Goal: Information Seeking & Learning: Understand process/instructions

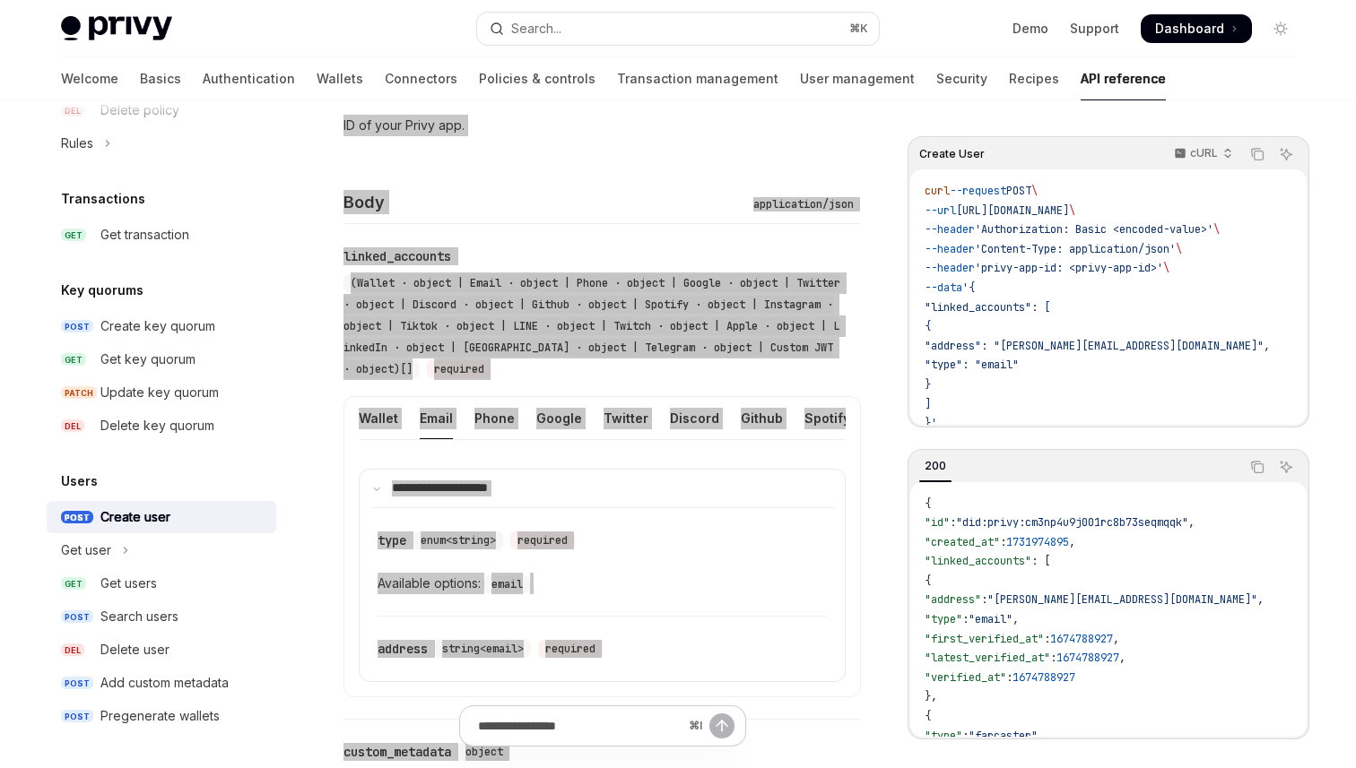
scroll to position [547, 0]
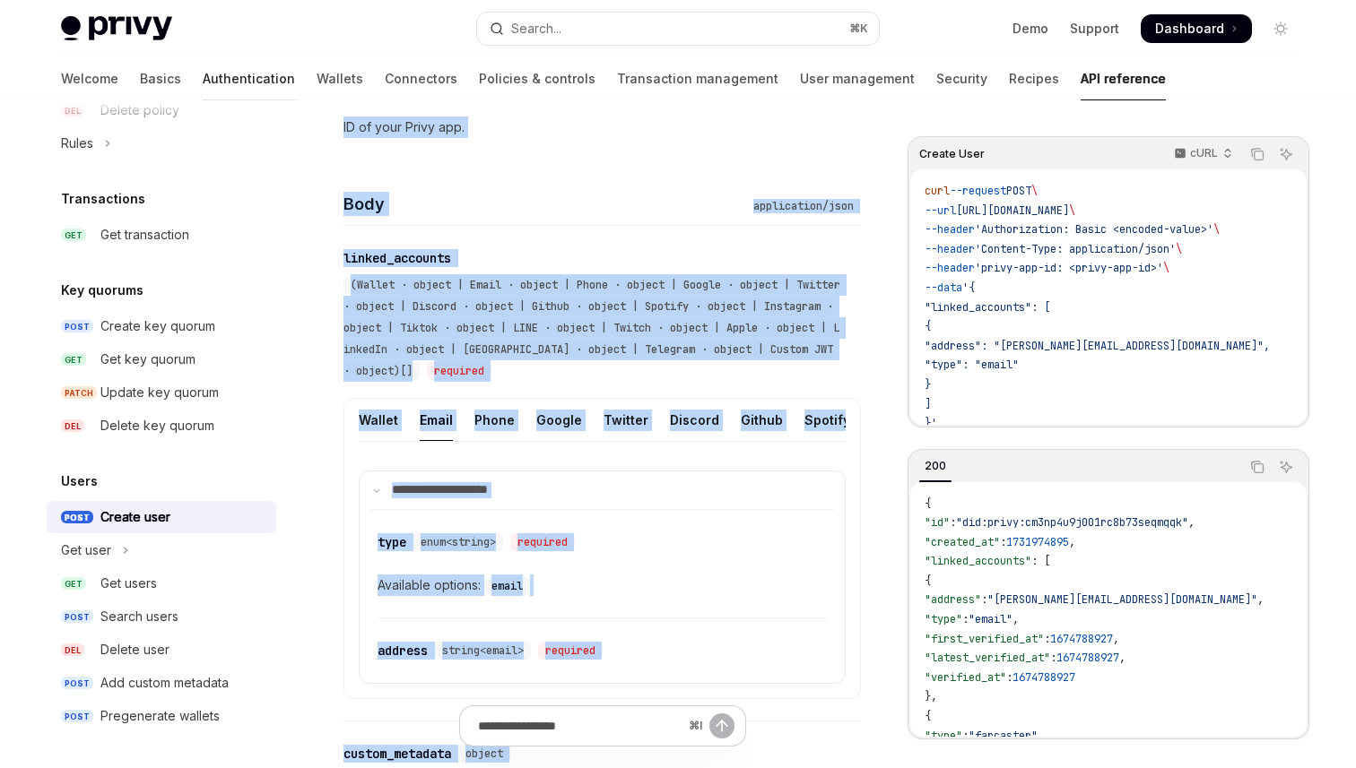
click at [203, 79] on link "Authentication" at bounding box center [249, 78] width 92 height 43
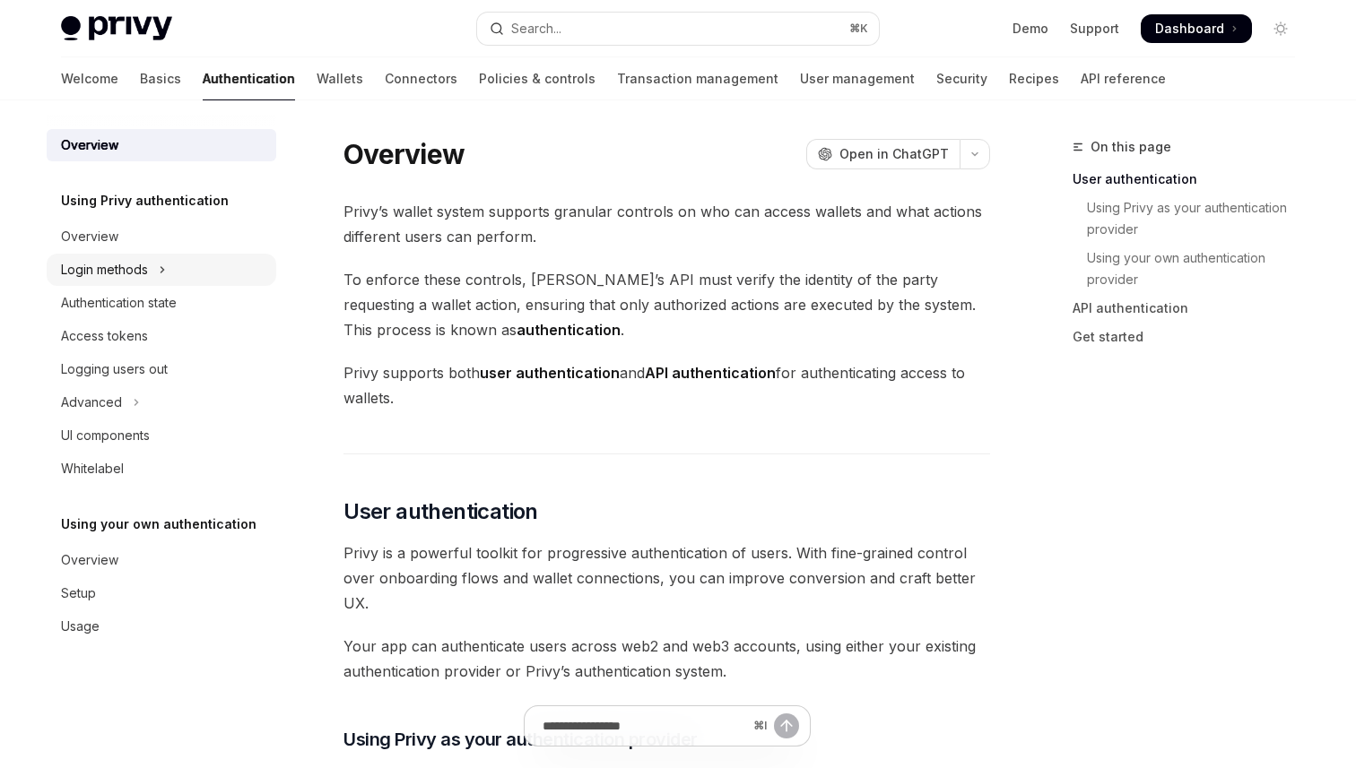
click at [152, 271] on button "Login methods" at bounding box center [162, 270] width 230 height 32
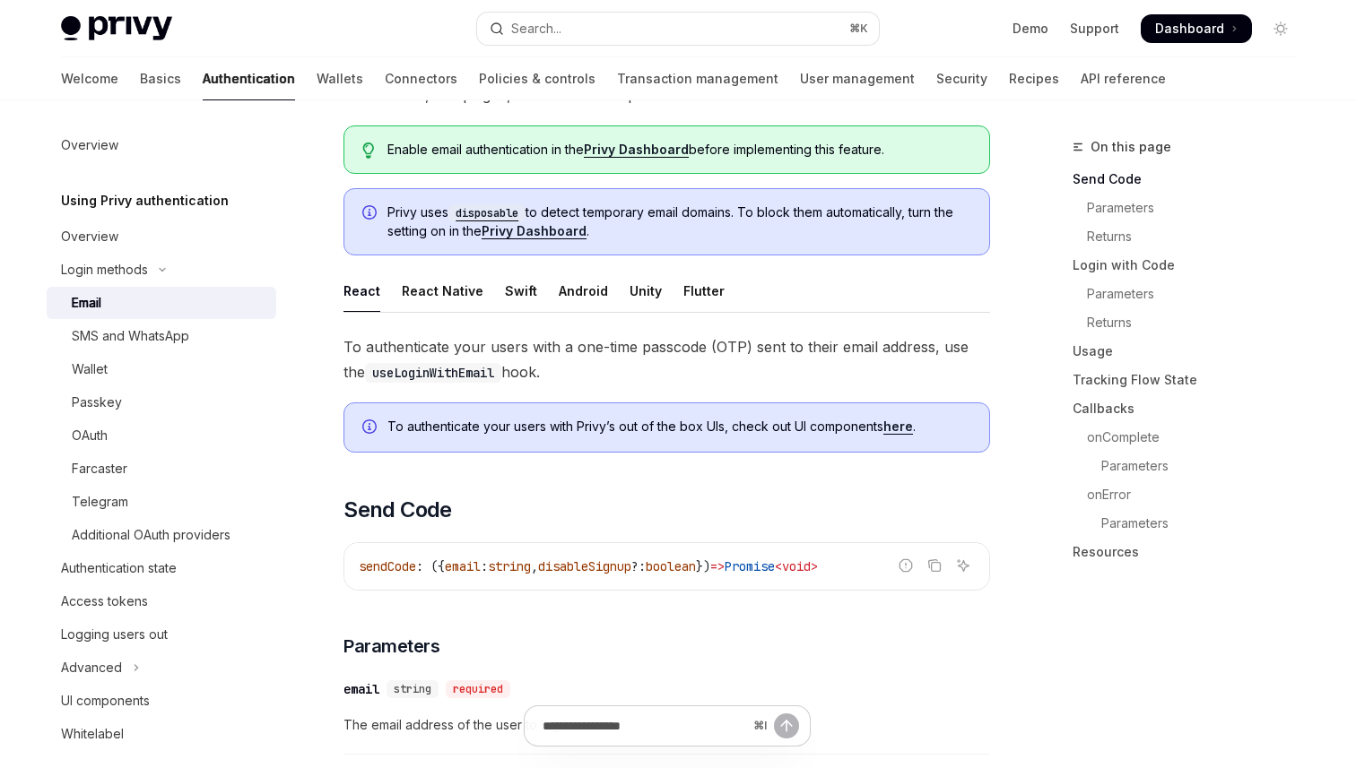
scroll to position [118, 0]
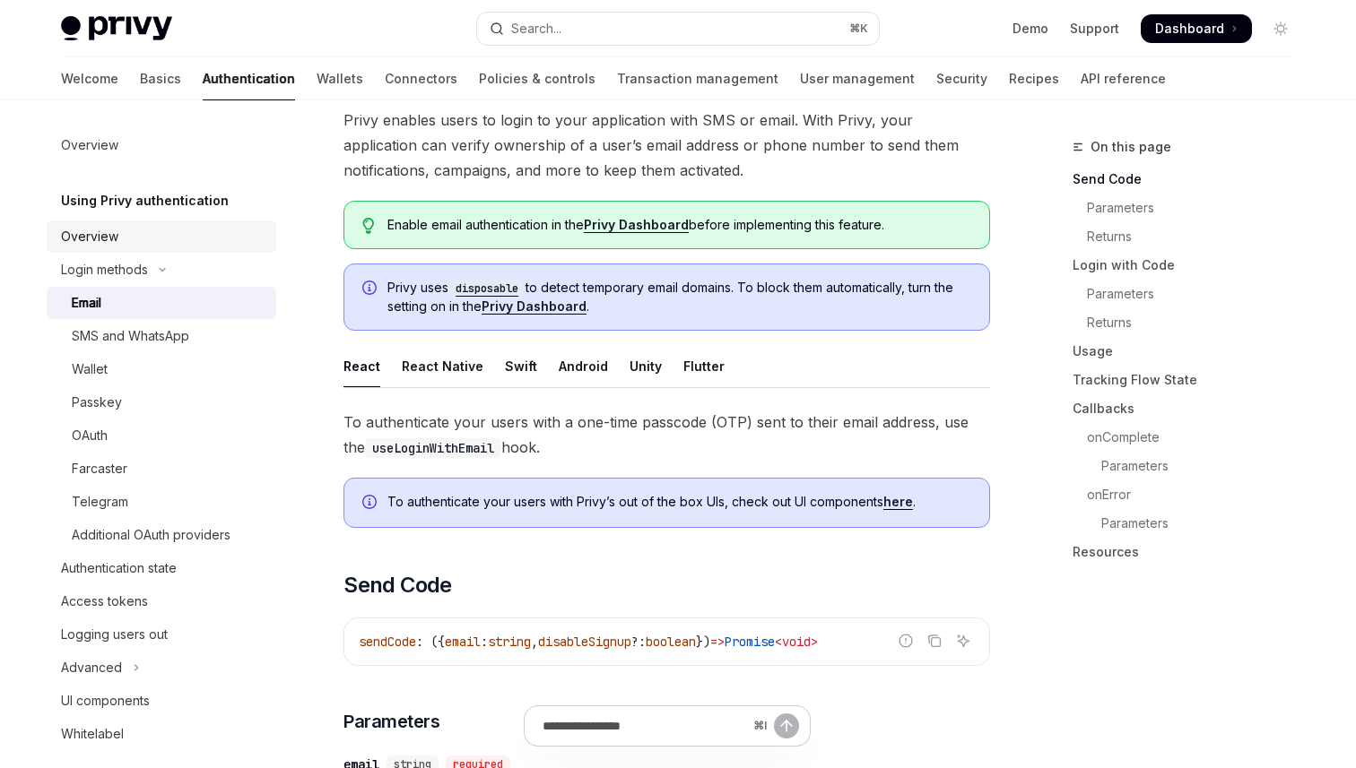
click at [106, 241] on div "Overview" at bounding box center [89, 237] width 57 height 22
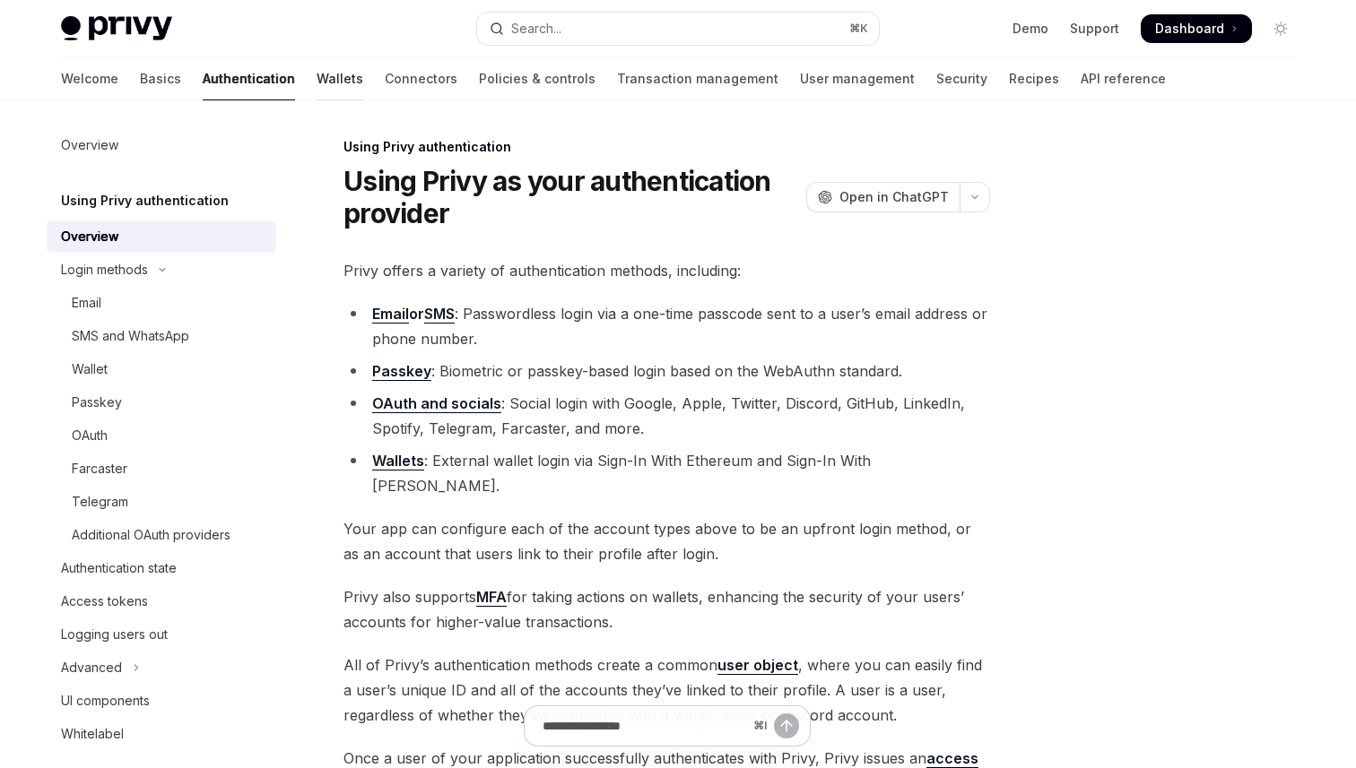
click at [317, 76] on link "Wallets" at bounding box center [340, 78] width 47 height 43
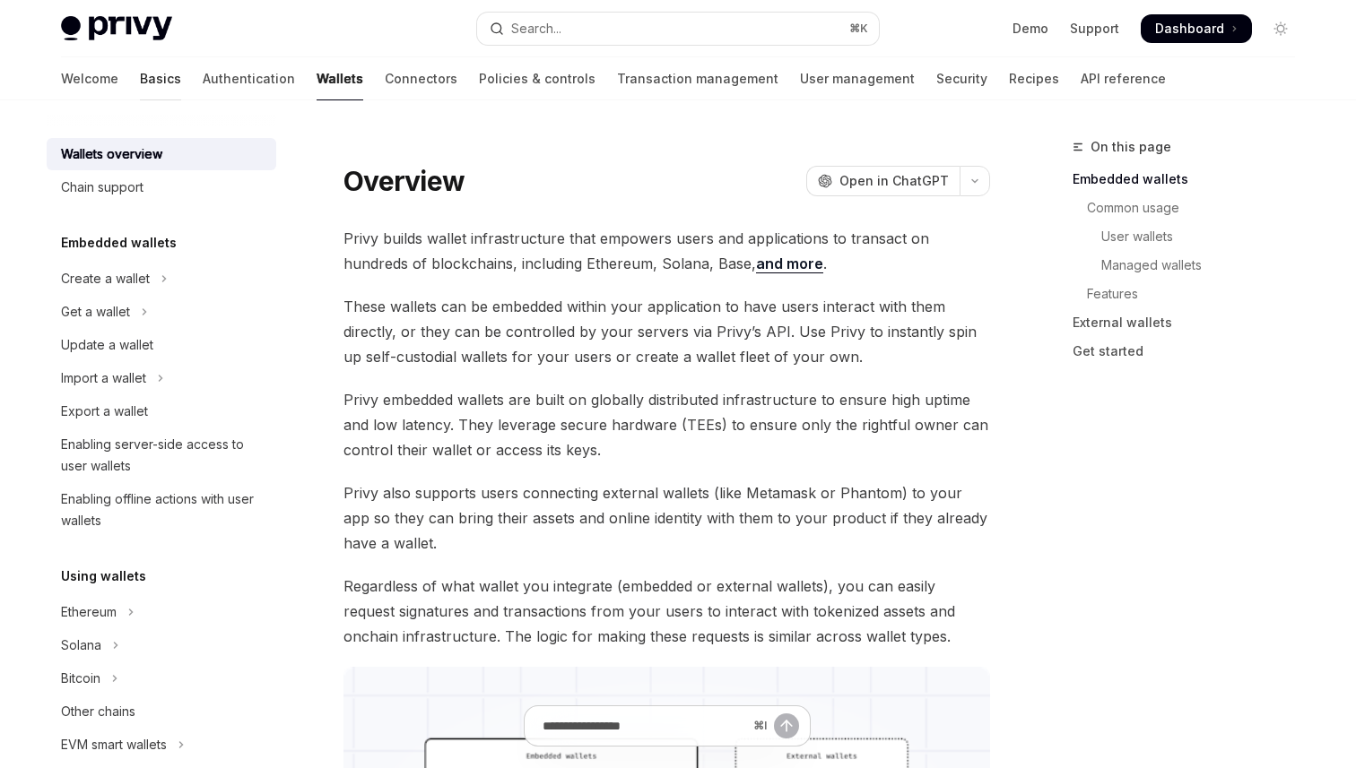
click at [140, 83] on link "Basics" at bounding box center [160, 78] width 41 height 43
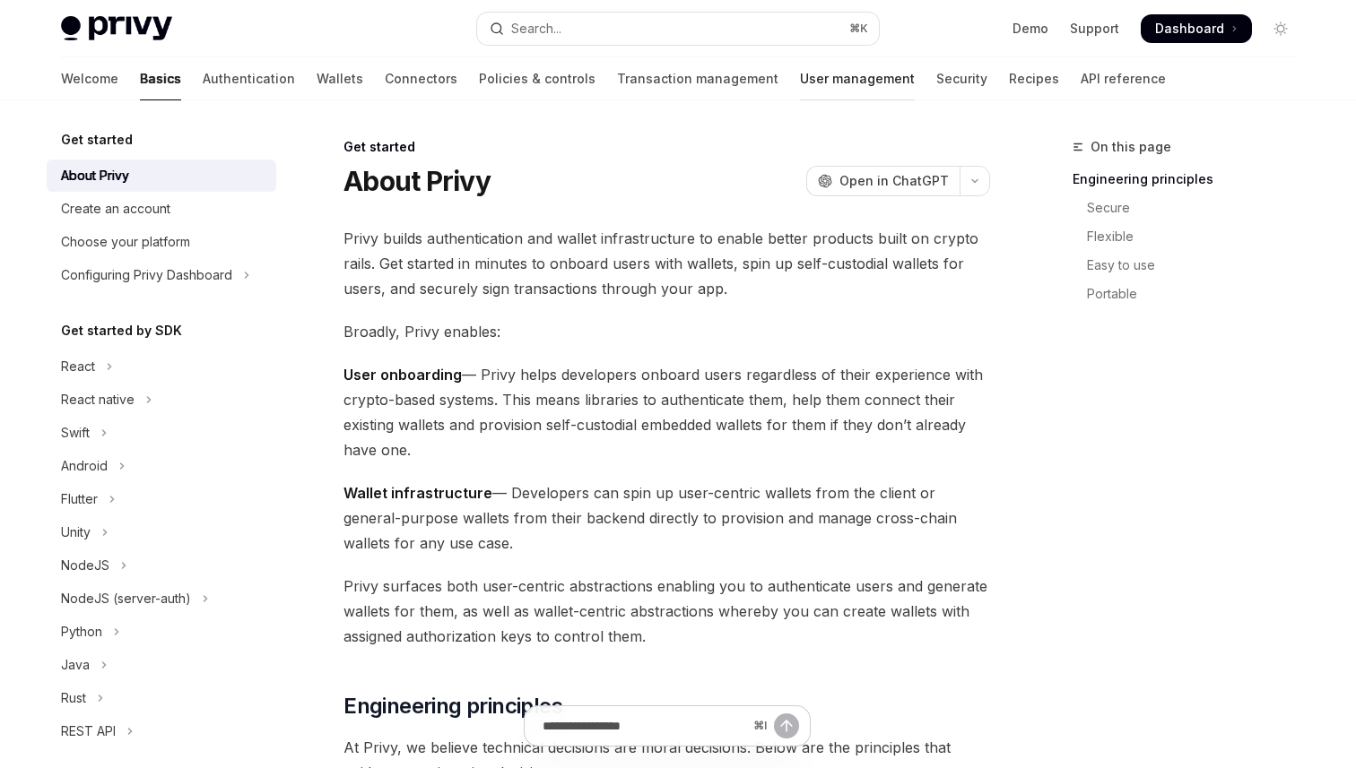
click at [800, 83] on link "User management" at bounding box center [857, 78] width 115 height 43
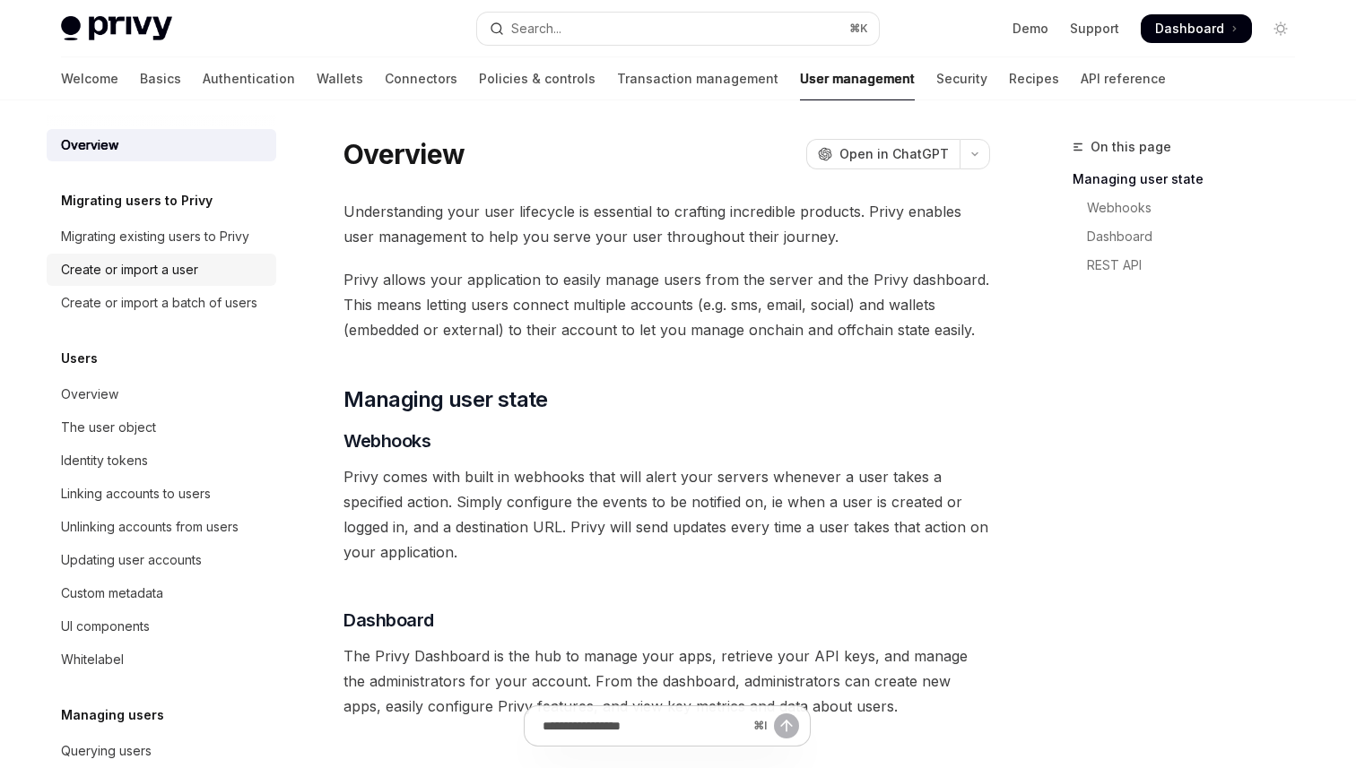
click at [152, 270] on div "Create or import a user" at bounding box center [129, 270] width 137 height 22
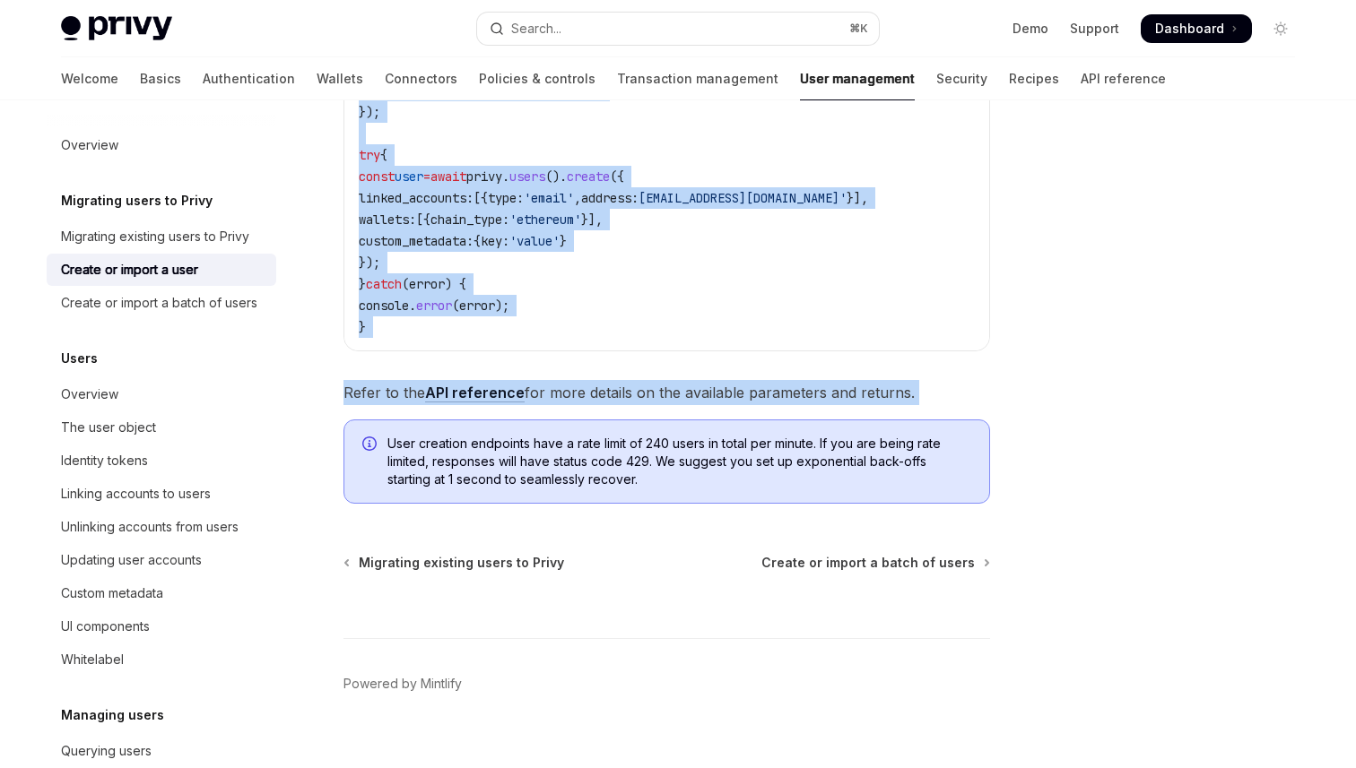
drag, startPoint x: 348, startPoint y: 178, endPoint x: 716, endPoint y: 394, distance: 426.0
click at [716, 394] on div "Migrating users to Privy Create or import a user OpenAI Open in ChatGPT OpenAI …" at bounding box center [499, 194] width 990 height 1197
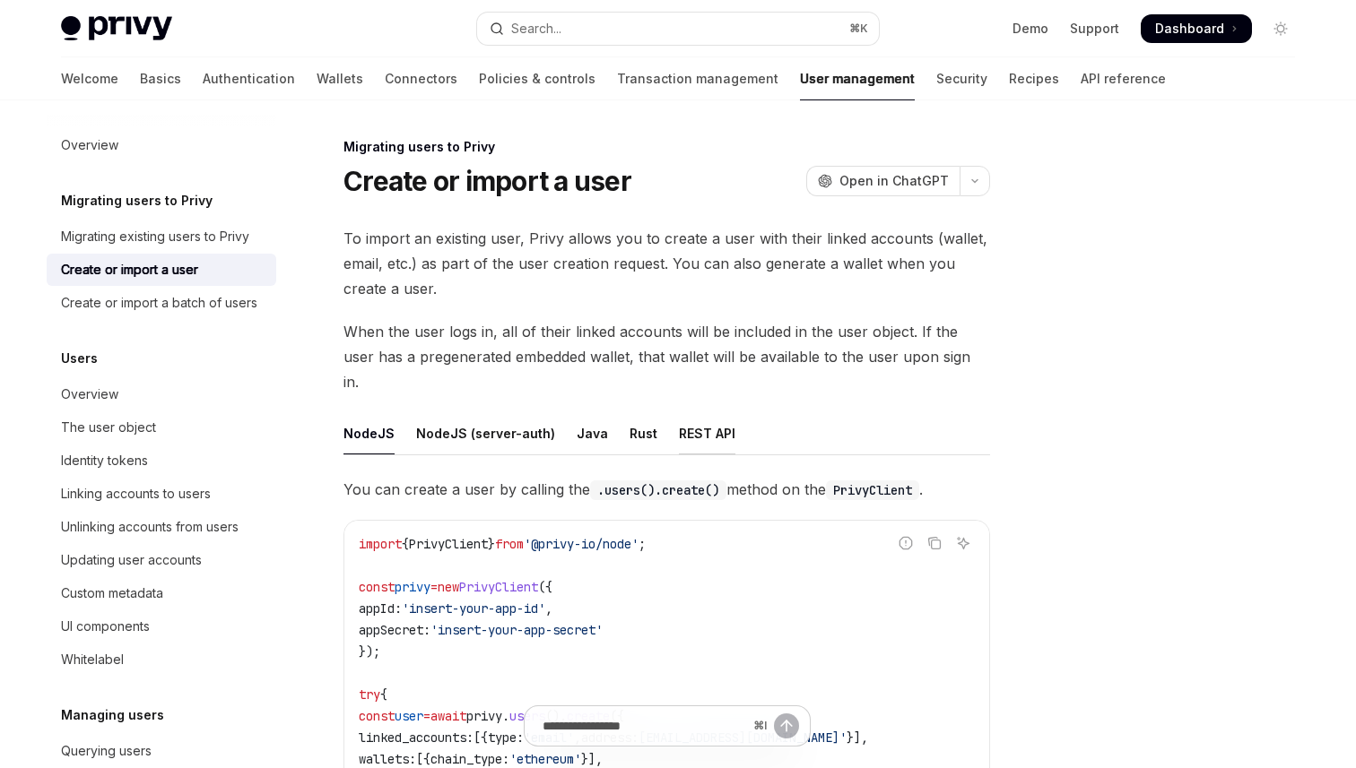
click at [712, 412] on div "REST API" at bounding box center [707, 433] width 56 height 42
type textarea "*"
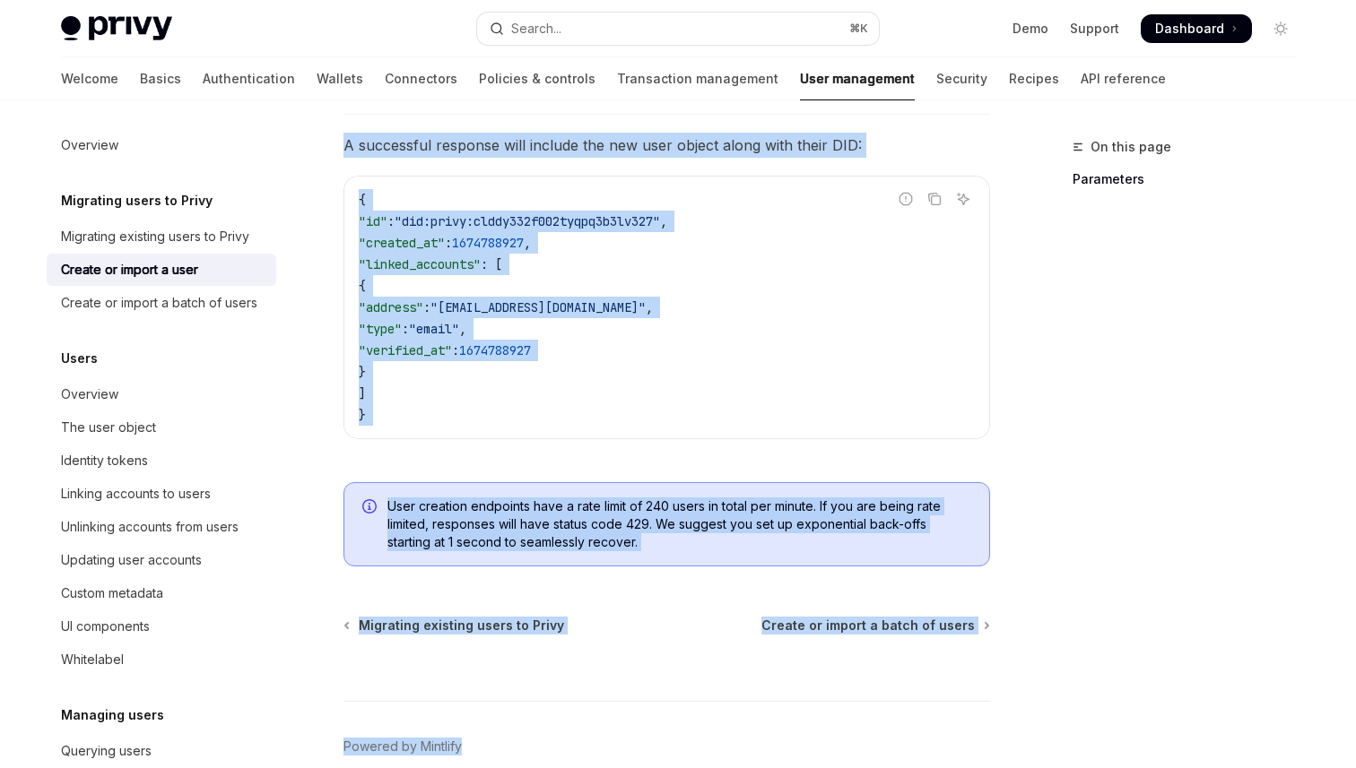
scroll to position [2061, 0]
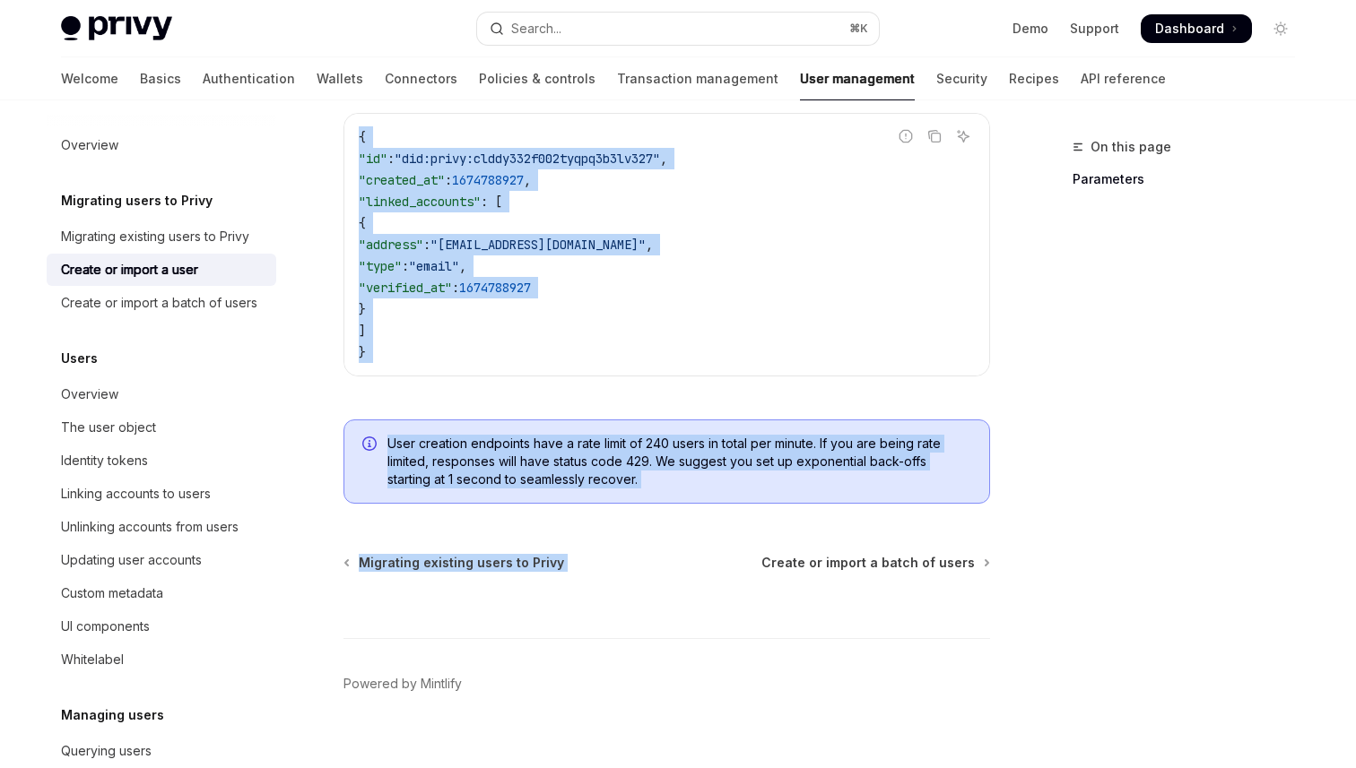
drag, startPoint x: 344, startPoint y: 178, endPoint x: 998, endPoint y: 494, distance: 725.9
copy div "Create or import a user OpenAI Open in ChatGPT OpenAI Open in ChatGPT To import…"
